Goal: Complete application form: Complete application form

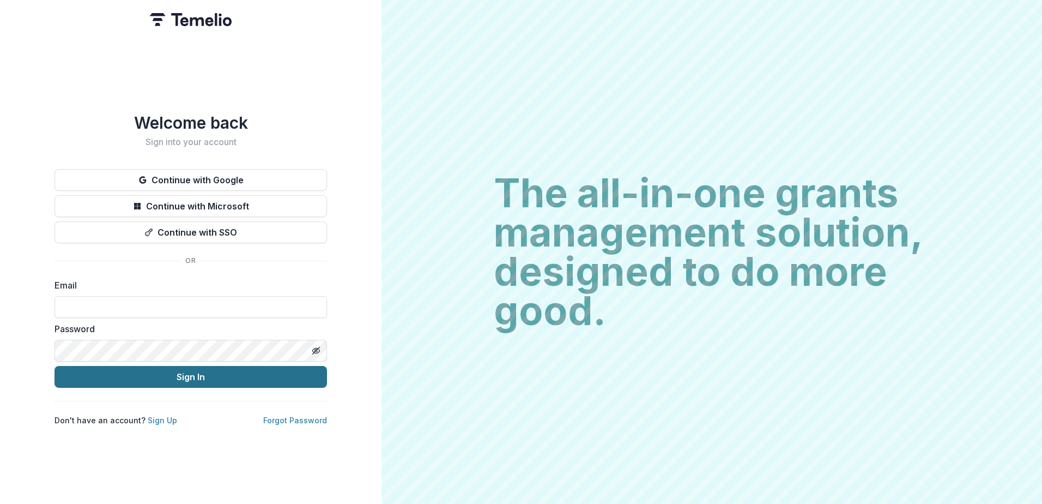
type input "**********"
click at [181, 374] on button "Sign In" at bounding box center [190, 377] width 272 height 22
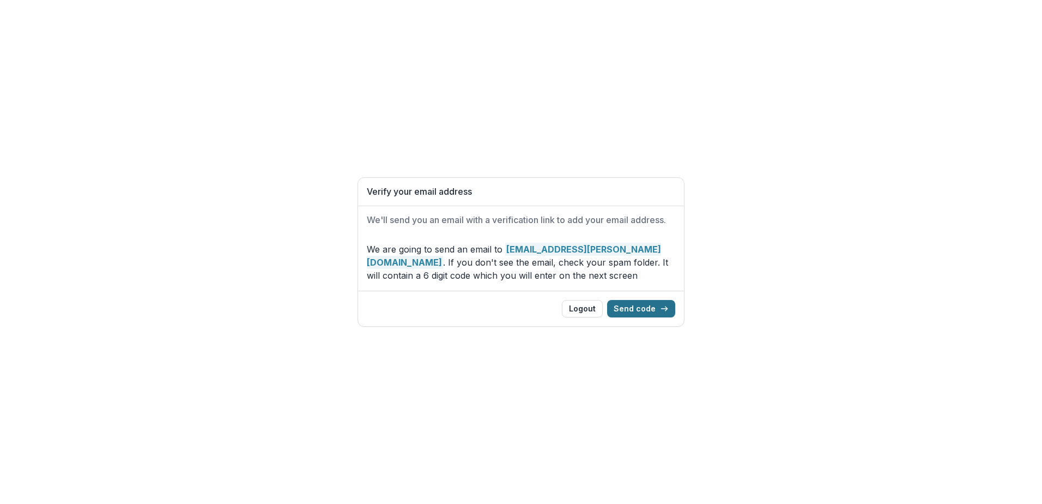
click at [632, 313] on button "Send code" at bounding box center [641, 308] width 68 height 17
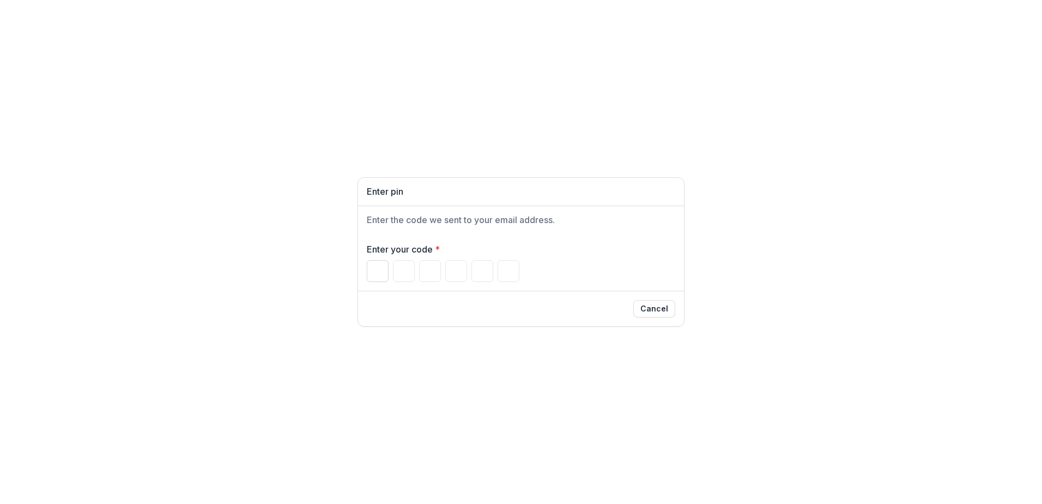
click at [380, 265] on input "Please enter your pin code" at bounding box center [378, 271] width 22 height 22
type input "*"
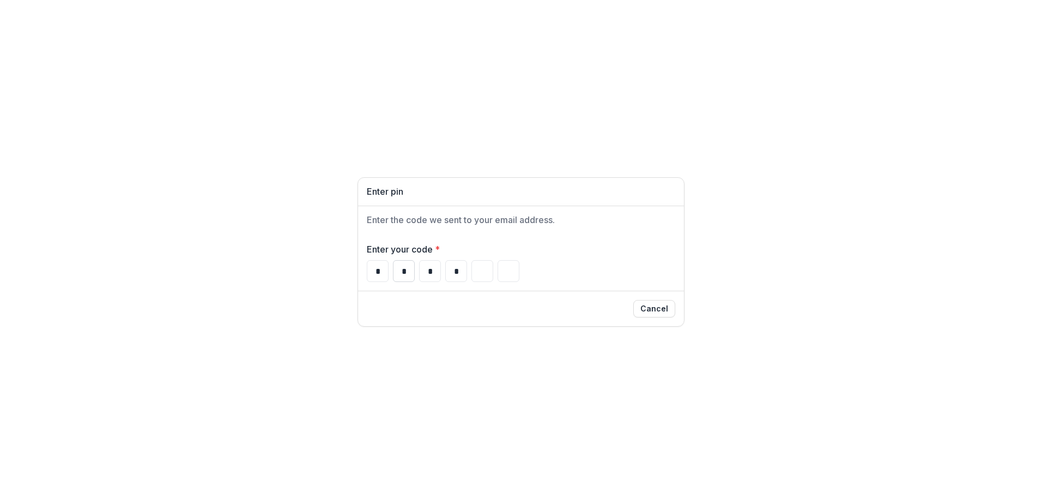
type input "*"
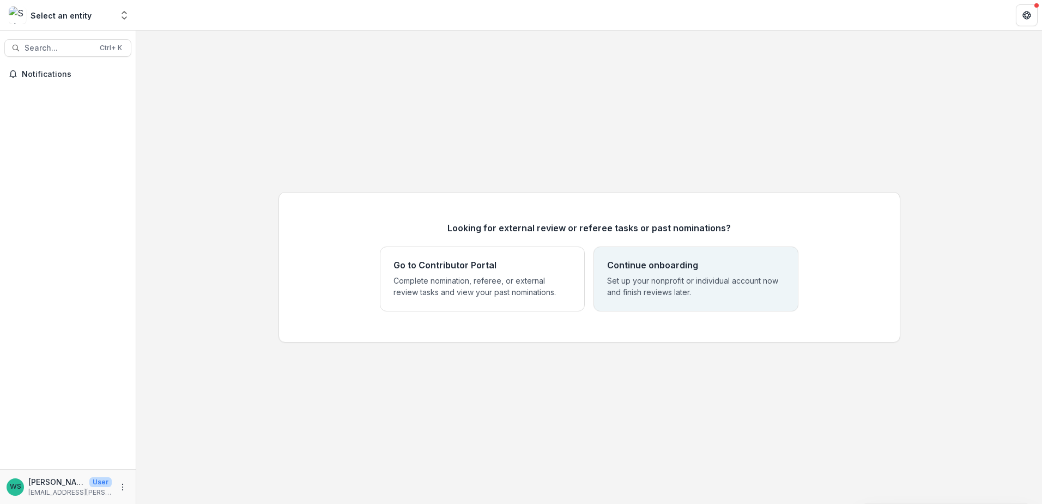
click at [718, 271] on div "Continue onboarding Set up your nonprofit or individual account now and finish …" at bounding box center [696, 279] width 178 height 38
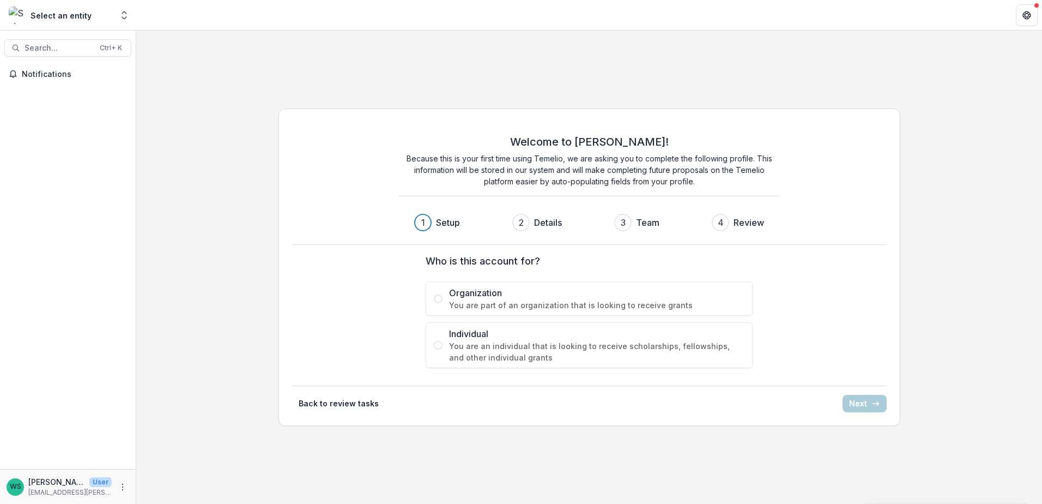
click at [434, 296] on label "Organization You are part of an organization that is looking to receive grants" at bounding box center [589, 298] width 327 height 34
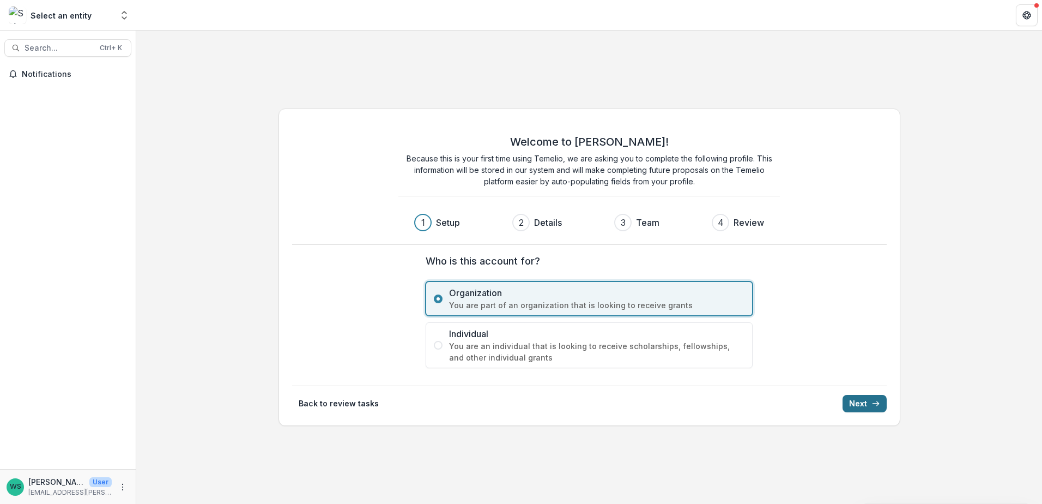
click at [861, 402] on button "Next" at bounding box center [865, 403] width 44 height 17
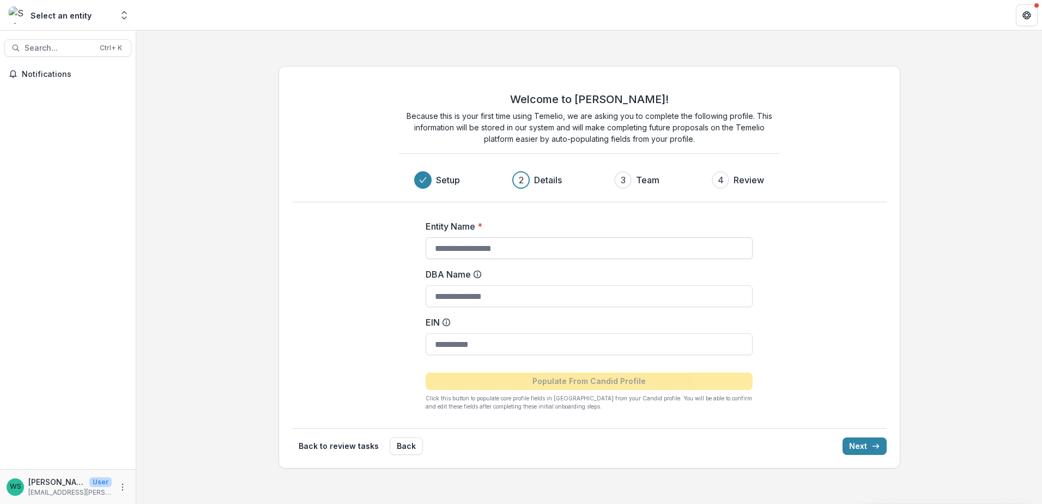
click at [470, 245] on input "Entity Name *" at bounding box center [589, 248] width 327 height 22
type input "**********"
click at [522, 302] on input "DBA Name" at bounding box center [589, 296] width 327 height 22
type input "******"
click at [480, 341] on input "EIN" at bounding box center [589, 344] width 327 height 22
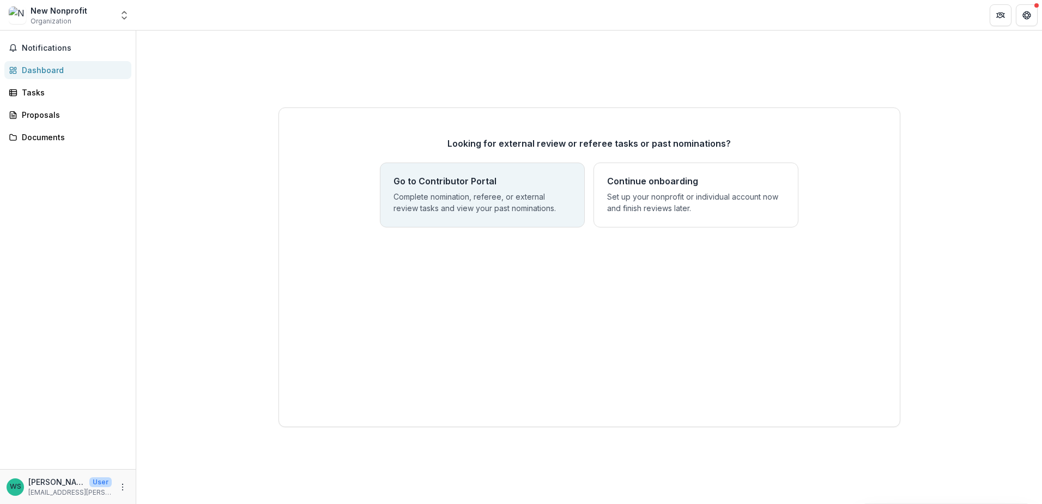
click at [467, 215] on div "Go to Contributor Portal Complete nomination, referee, or external review tasks…" at bounding box center [482, 194] width 205 height 65
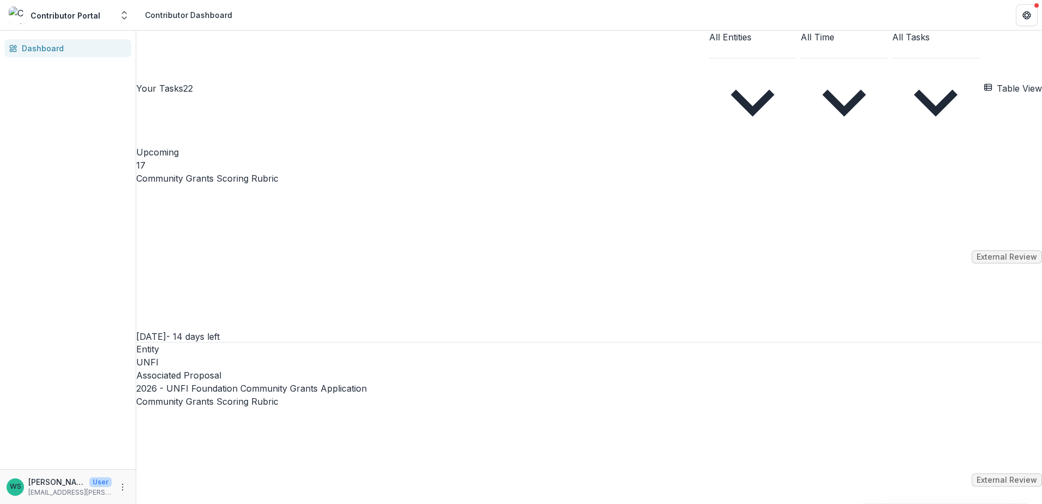
click at [278, 172] on link "Community Grants Scoring Rubric" at bounding box center [207, 178] width 142 height 13
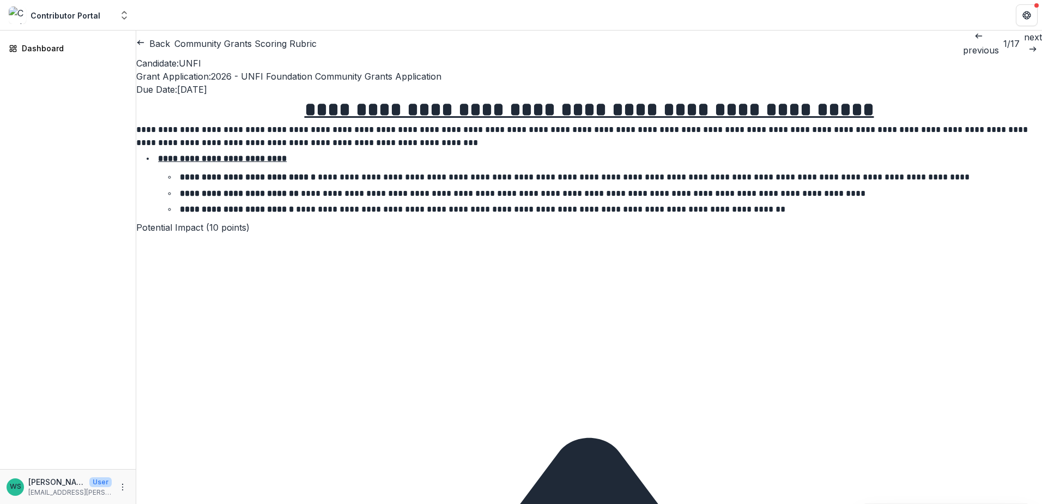
drag, startPoint x: 532, startPoint y: 124, endPoint x: 59, endPoint y: 197, distance: 479.2
click at [59, 197] on div "Dashboard" at bounding box center [68, 250] width 136 height 438
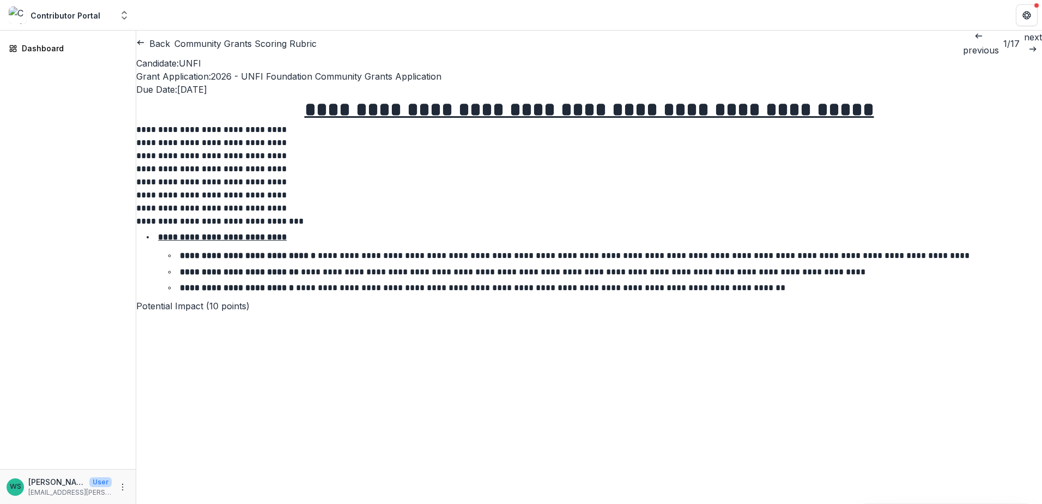
scroll to position [708, 0]
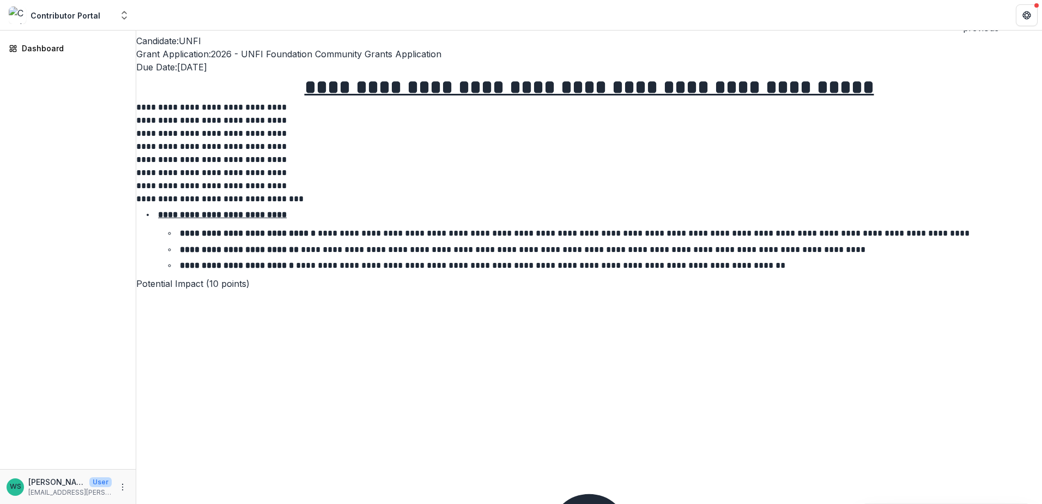
scroll to position [327, 0]
click at [219, 304] on input "Potential Impact (10 points)" at bounding box center [179, 297] width 87 height 13
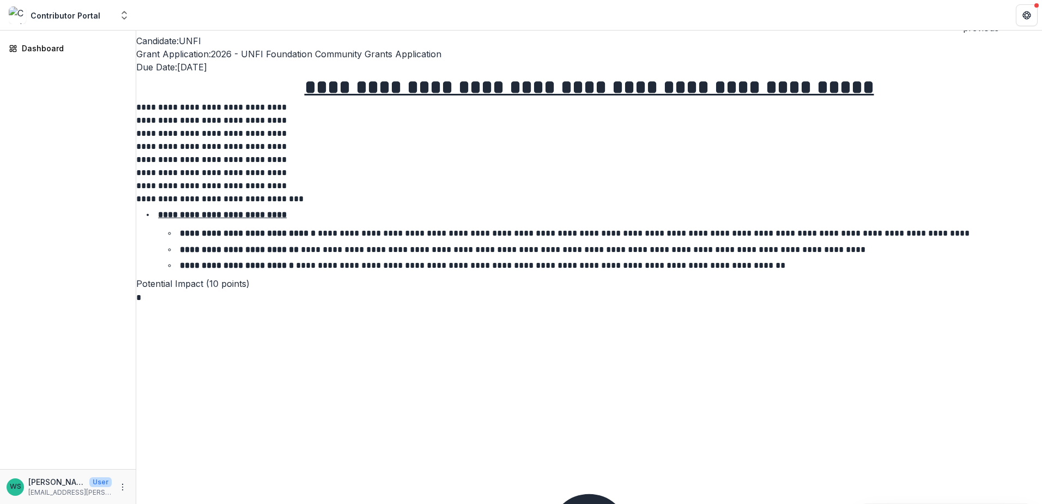
type input "*"
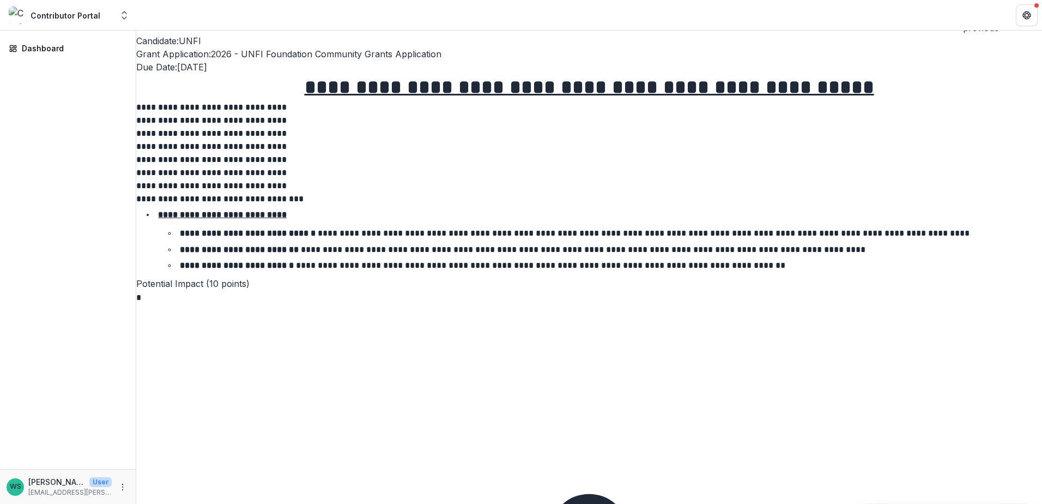
type input "*"
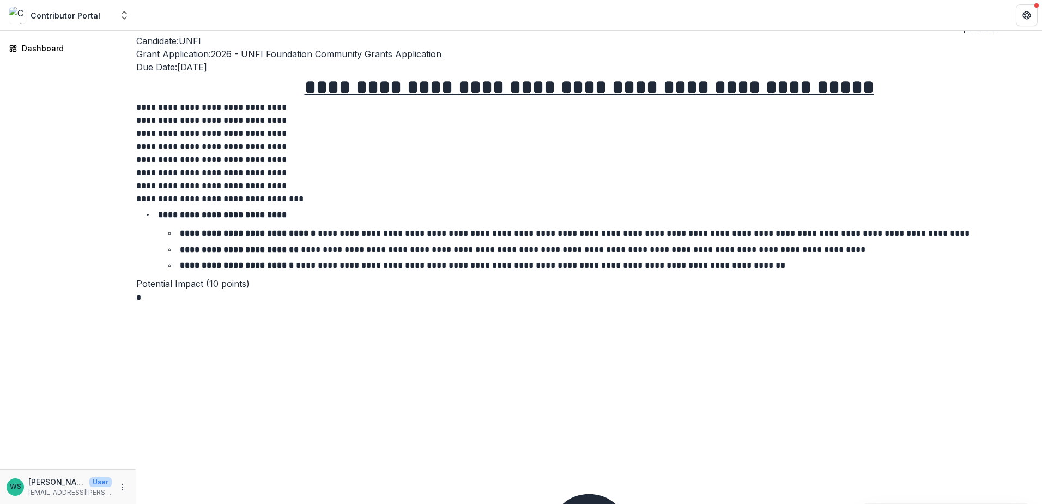
scroll to position [1907, 0]
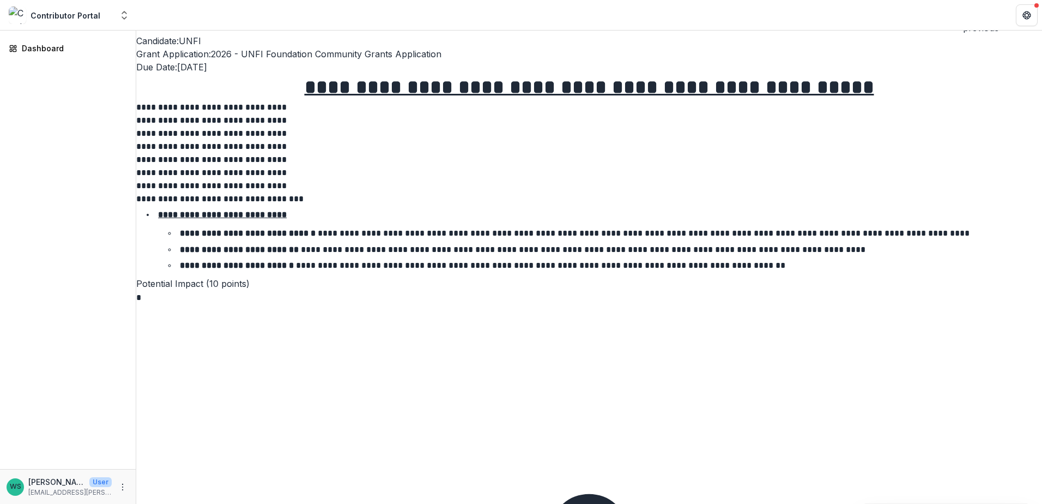
type input "*"
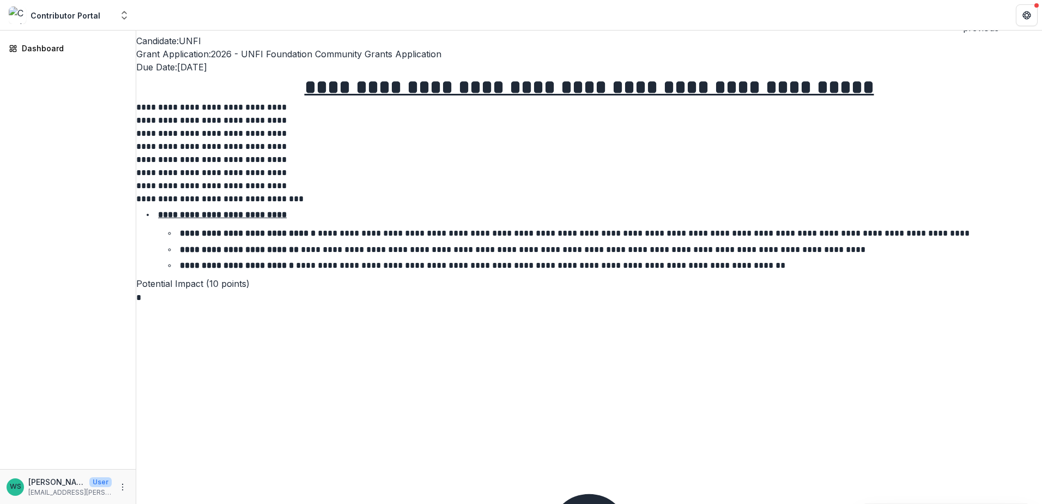
type input "*"
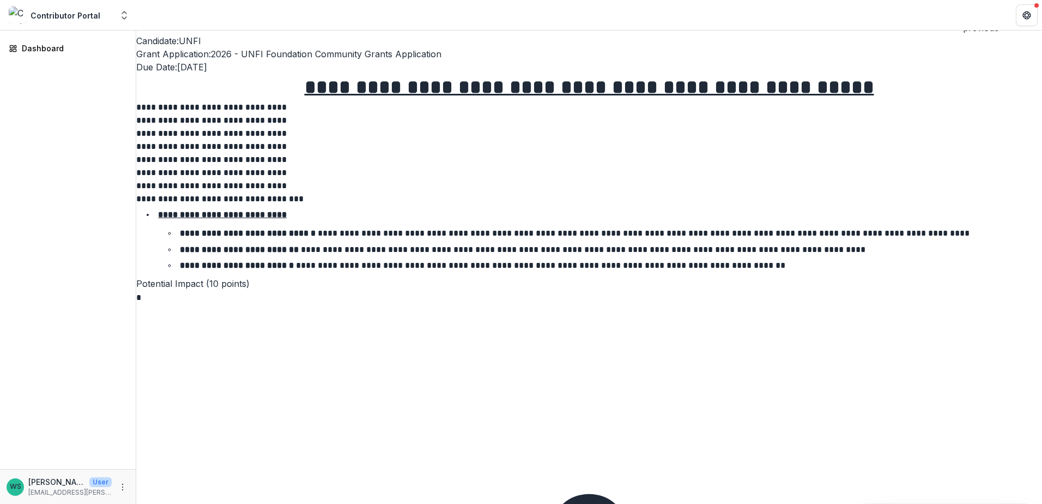
scroll to position [3597, 0]
type input "*"
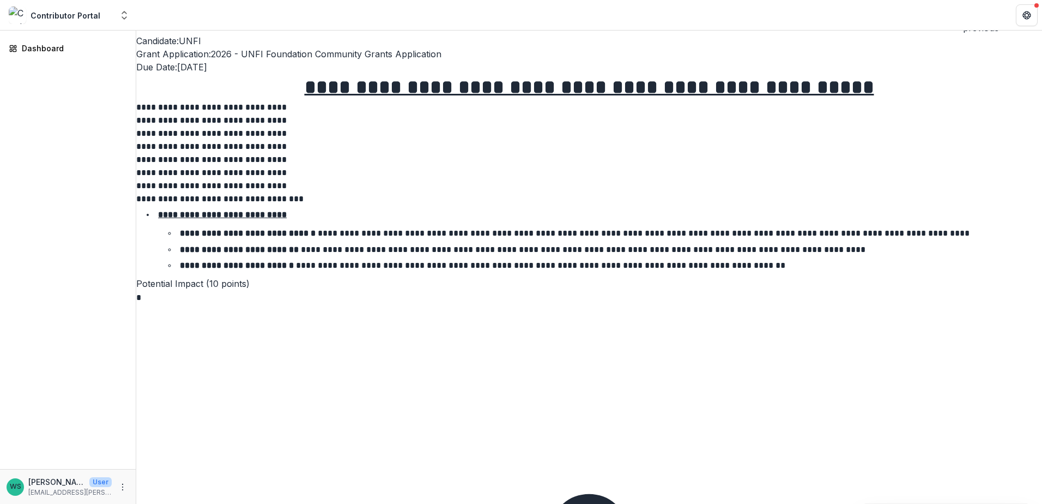
scroll to position [3869, 0]
type input "**"
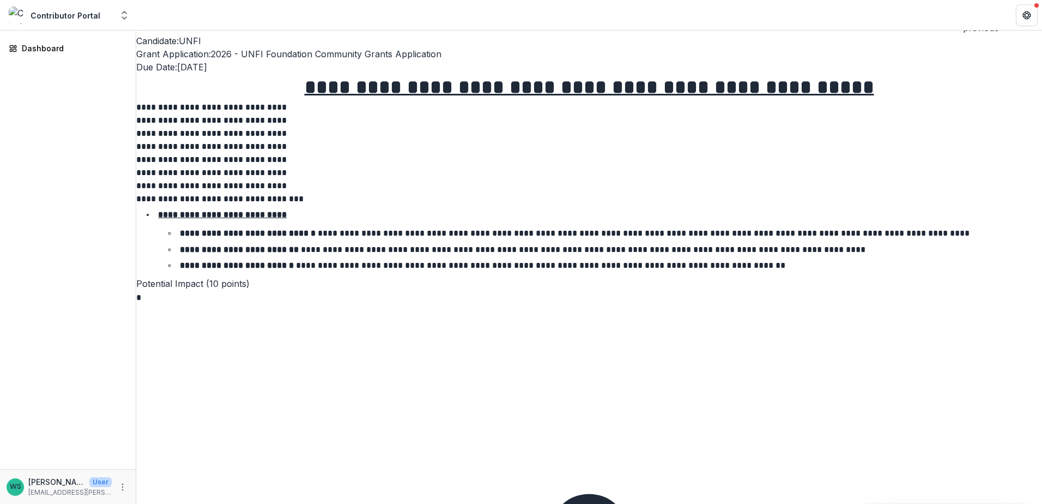
scroll to position [4097, 0]
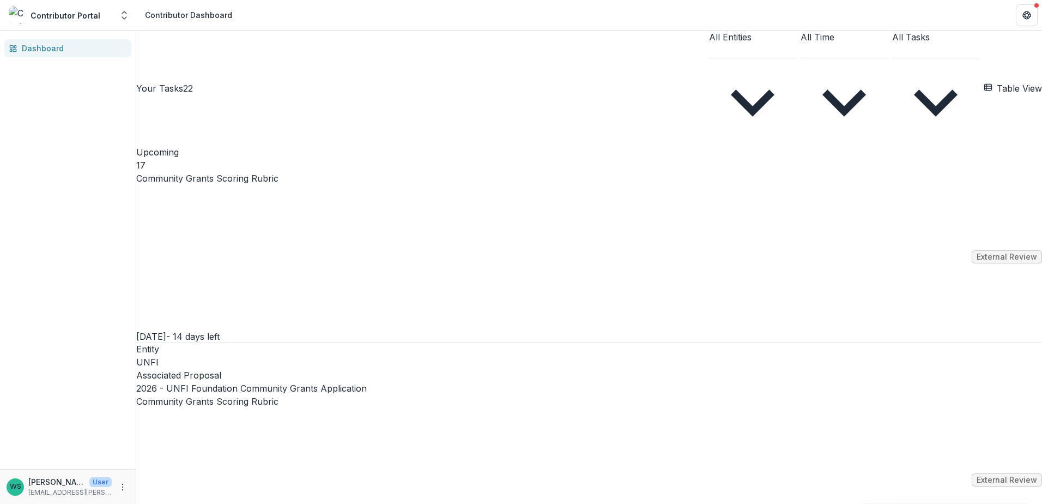
click at [278, 172] on link "Community Grants Scoring Rubric" at bounding box center [207, 178] width 142 height 13
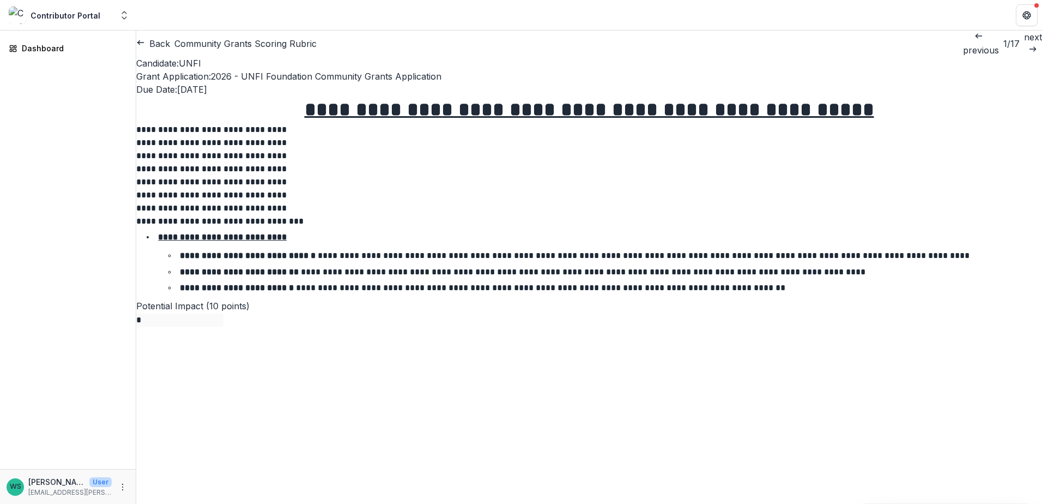
scroll to position [926, 0]
click at [145, 41] on icon "button" at bounding box center [140, 42] width 9 height 9
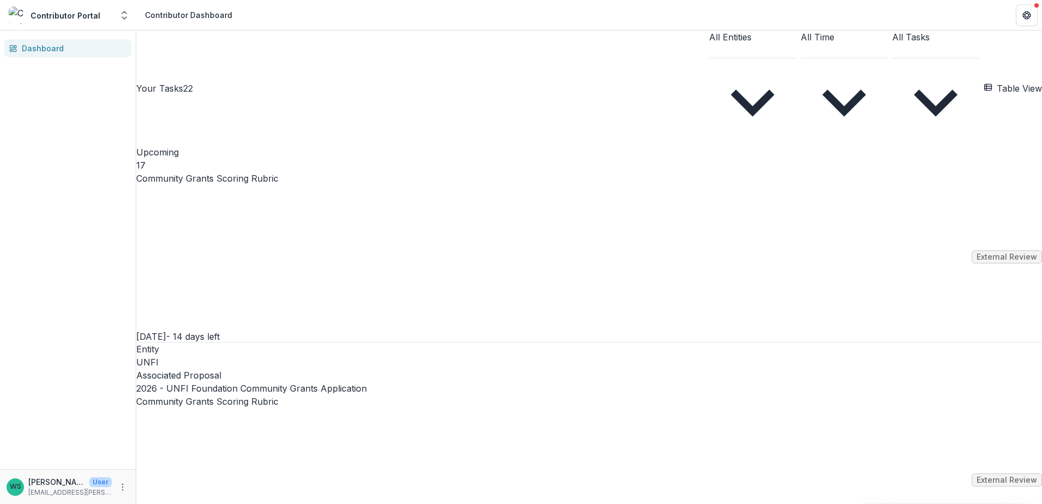
click at [278, 172] on link "Community Grants Scoring Rubric" at bounding box center [207, 178] width 142 height 13
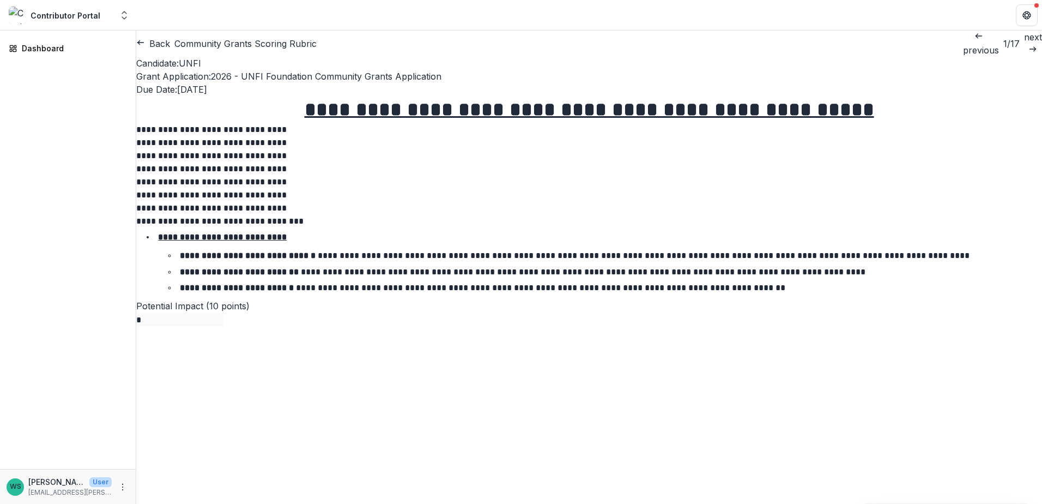
scroll to position [599, 0]
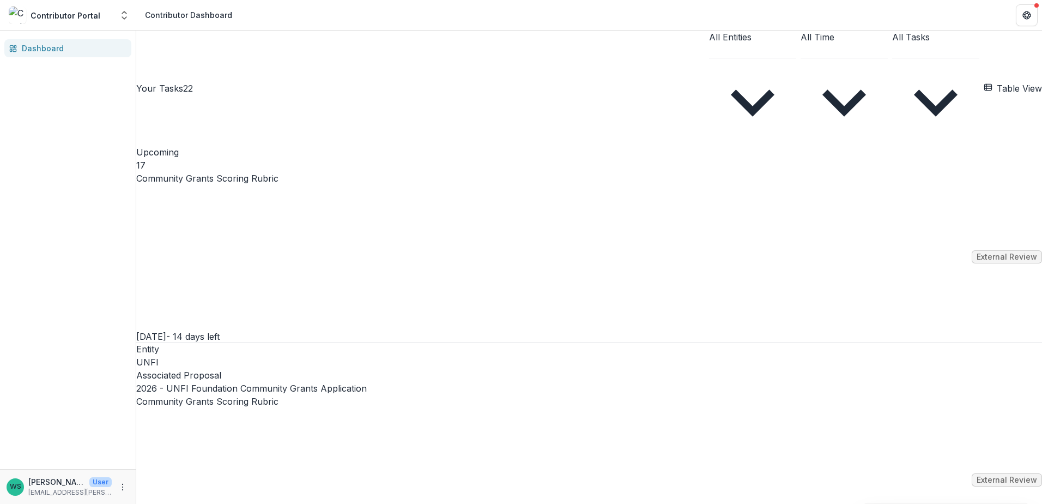
click at [278, 395] on link "Community Grants Scoring Rubric" at bounding box center [207, 401] width 142 height 13
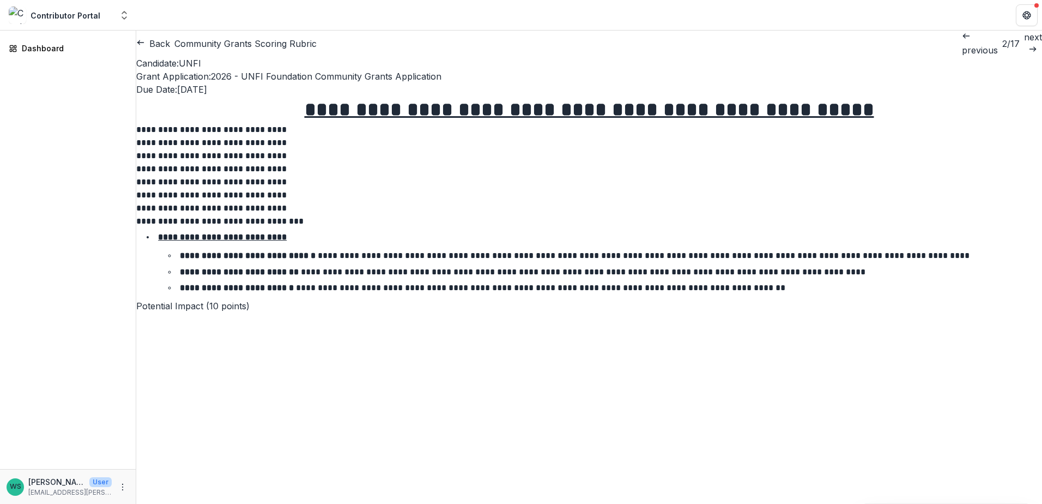
scroll to position [163, 0]
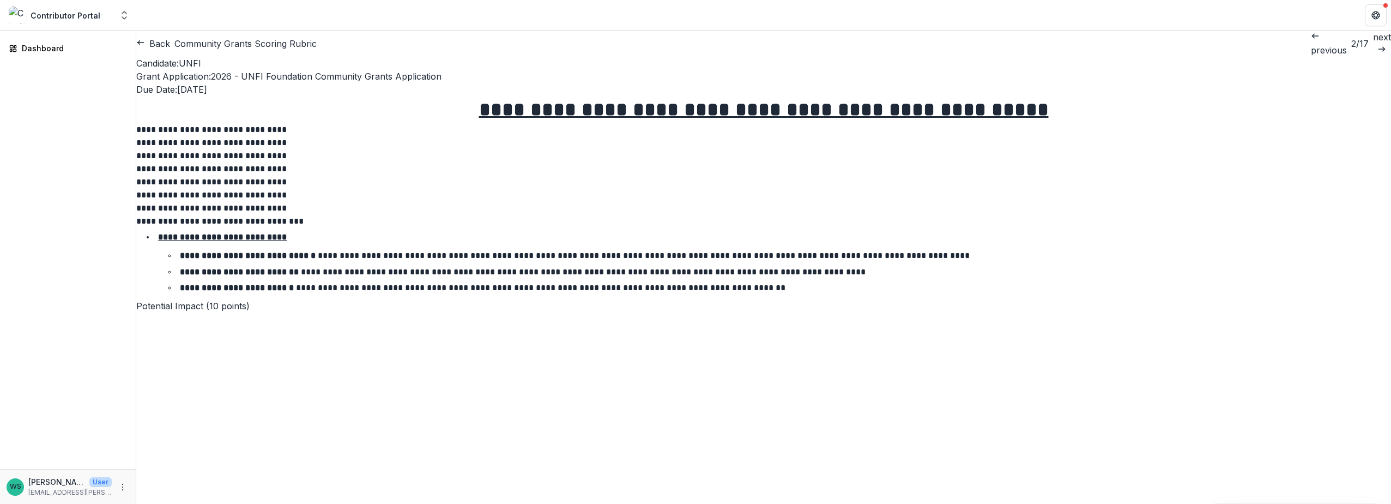
scroll to position [3161, 0]
drag, startPoint x: 1380, startPoint y: 452, endPoint x: 913, endPoint y: 184, distance: 538.5
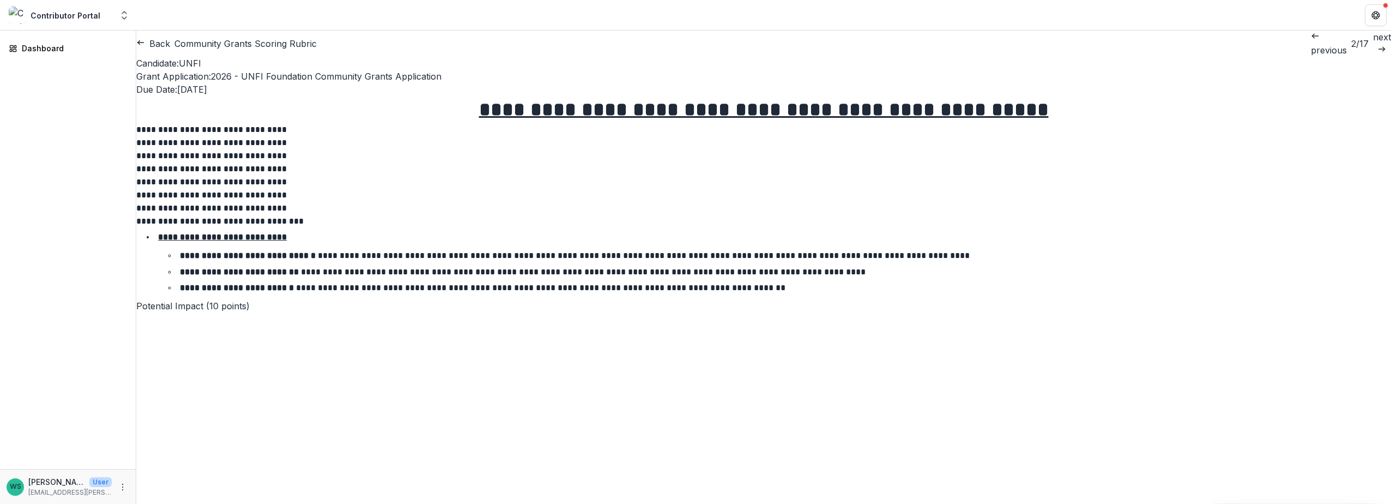
scroll to position [163, 0]
drag, startPoint x: 469, startPoint y: 284, endPoint x: 349, endPoint y: 289, distance: 120.0
click at [265, 228] on p "**********" at bounding box center [221, 175] width 170 height 105
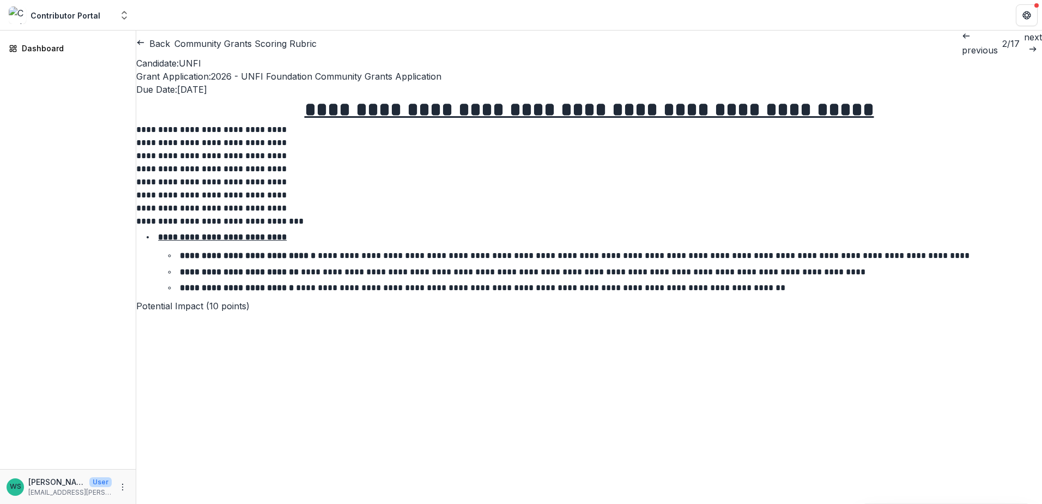
scroll to position [22, 0]
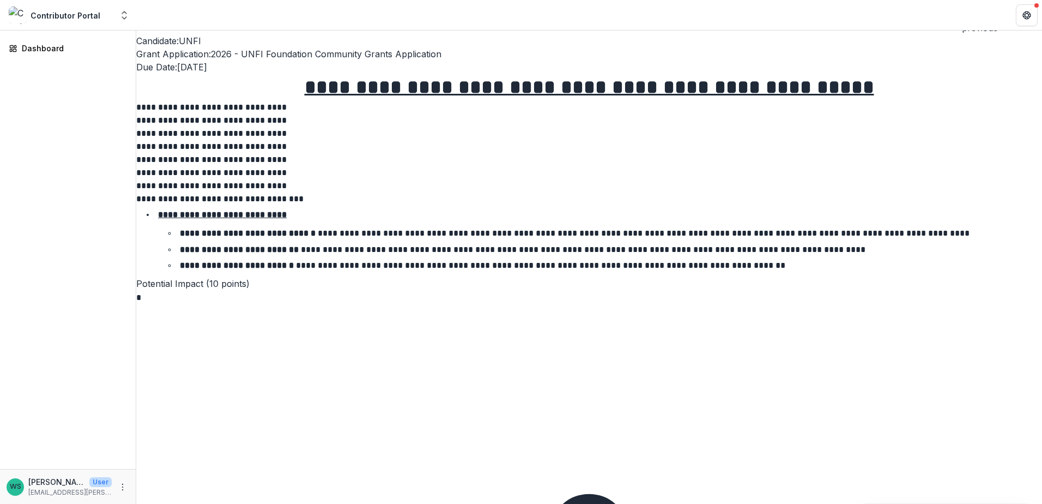
type input "*"
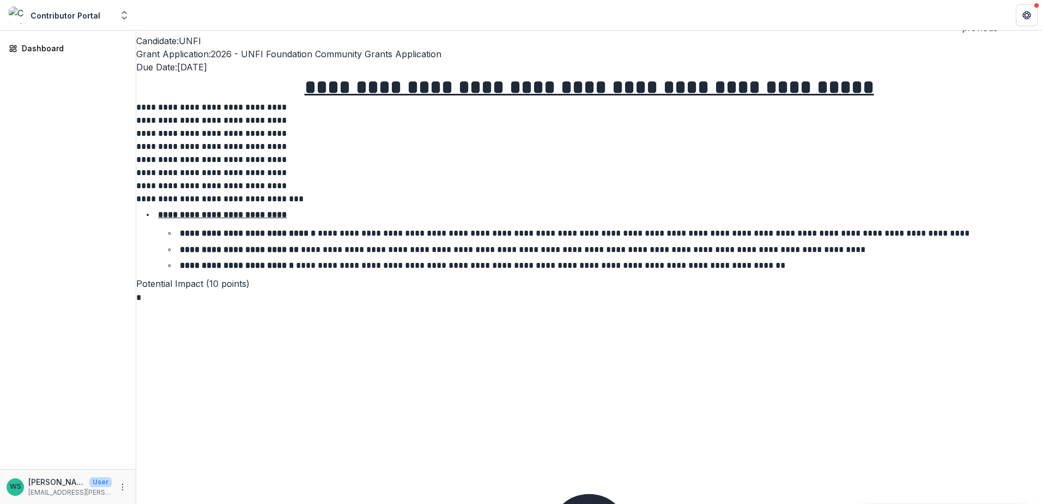
scroll to position [545, 0]
click at [46, 125] on div "Dashboard" at bounding box center [68, 250] width 136 height 438
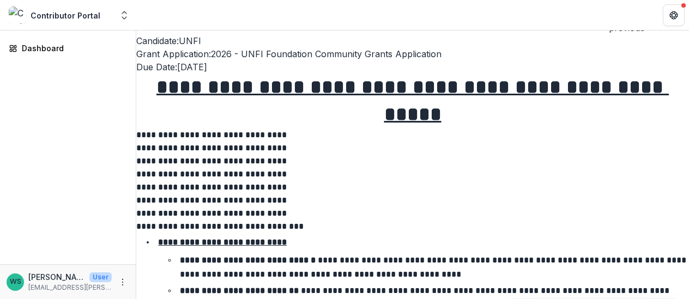
scroll to position [1526, 0]
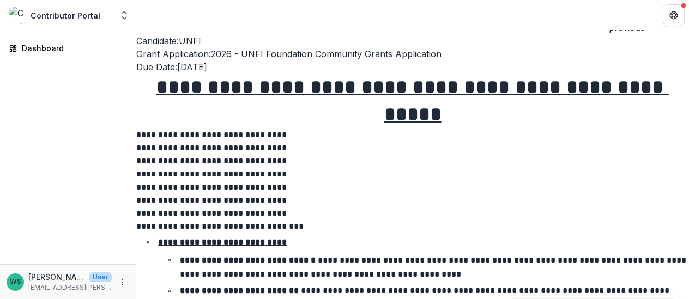
type input "*"
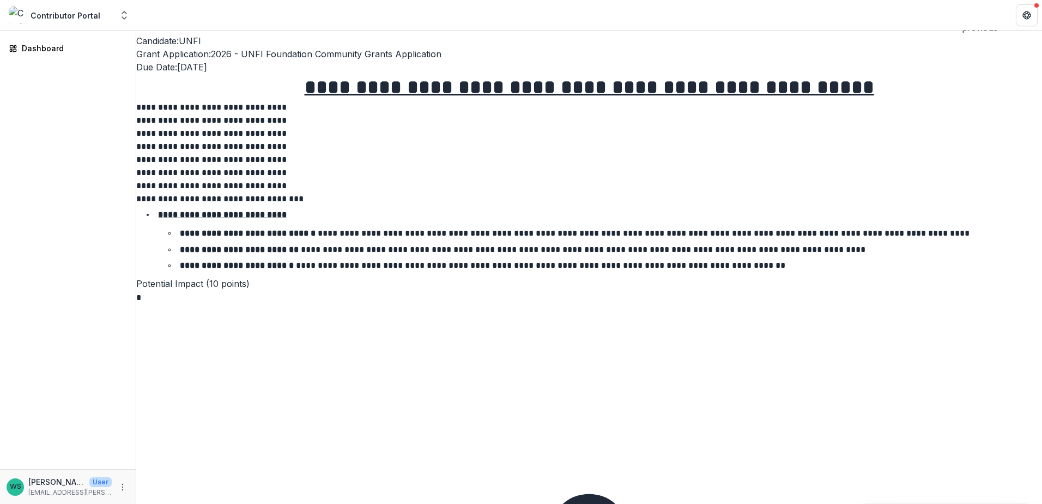
scroll to position [1907, 0]
type input "*"
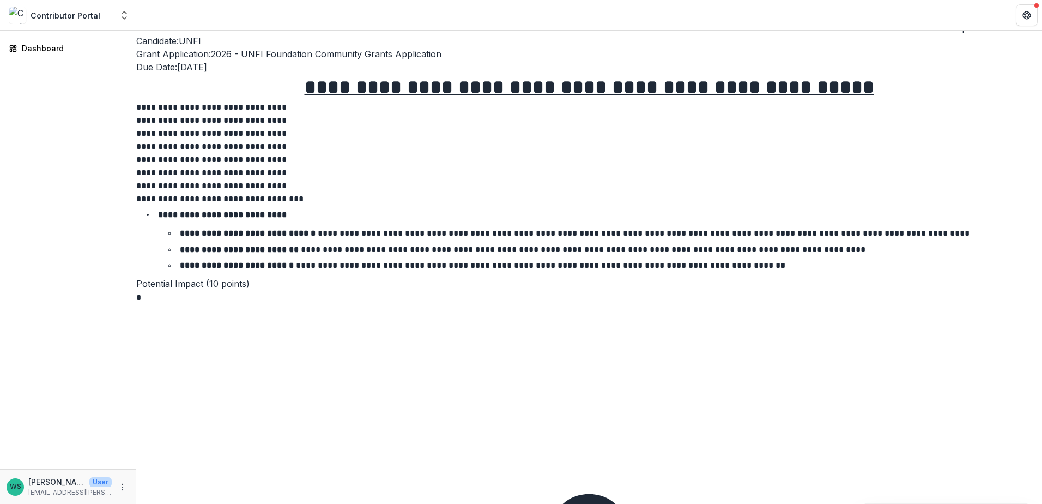
scroll to position [2214, 0]
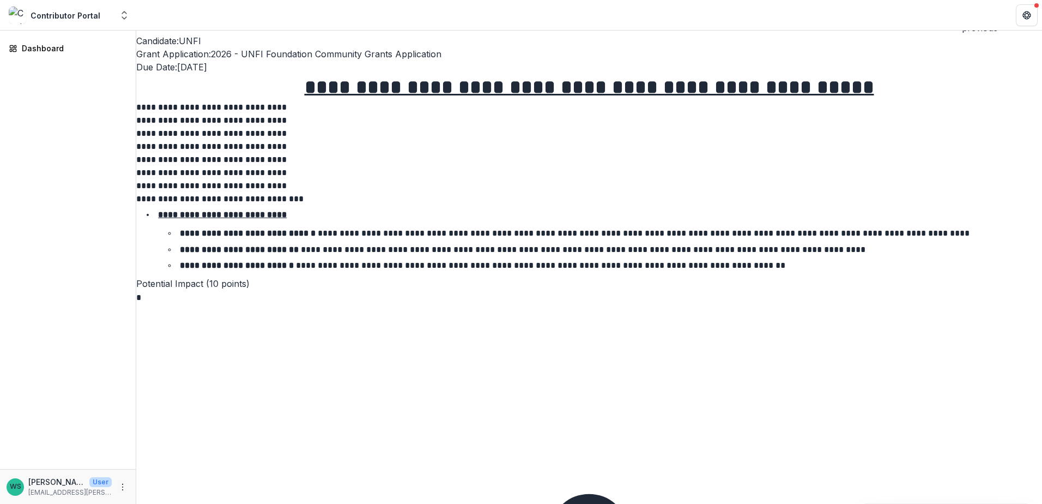
type input "*"
click at [77, 353] on div "Dashboard" at bounding box center [68, 250] width 136 height 438
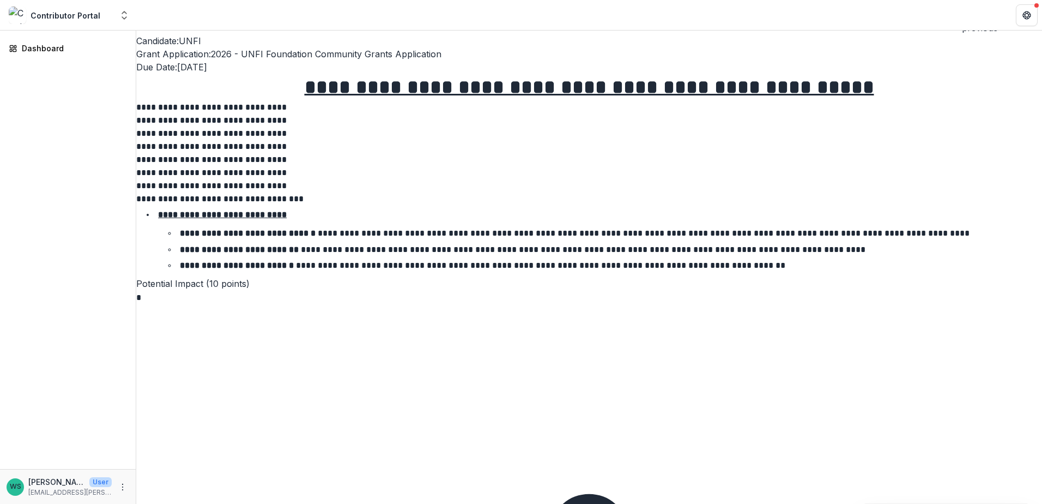
type input "*"
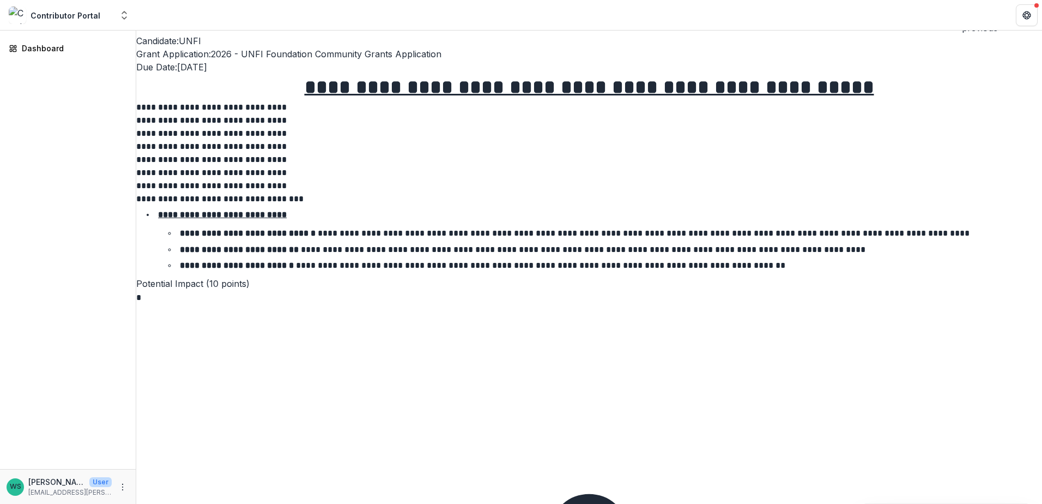
scroll to position [3795, 0]
type input "**"
